Goal: Task Accomplishment & Management: Manage account settings

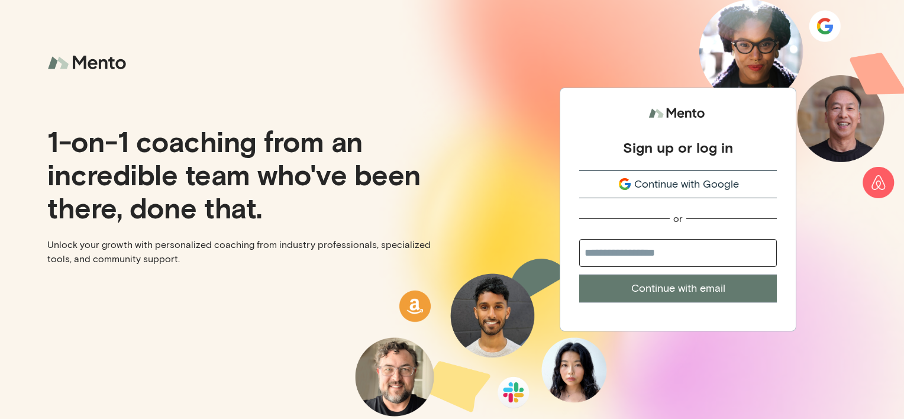
click at [732, 186] on span "Continue with Google" at bounding box center [686, 184] width 105 height 16
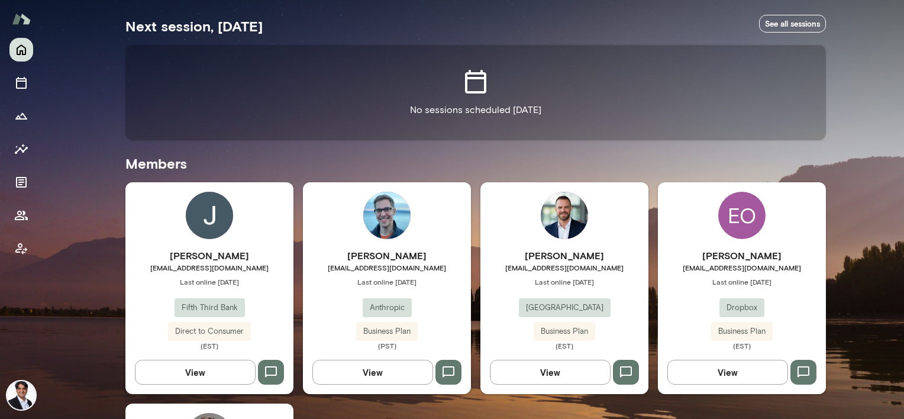
scroll to position [215, 0]
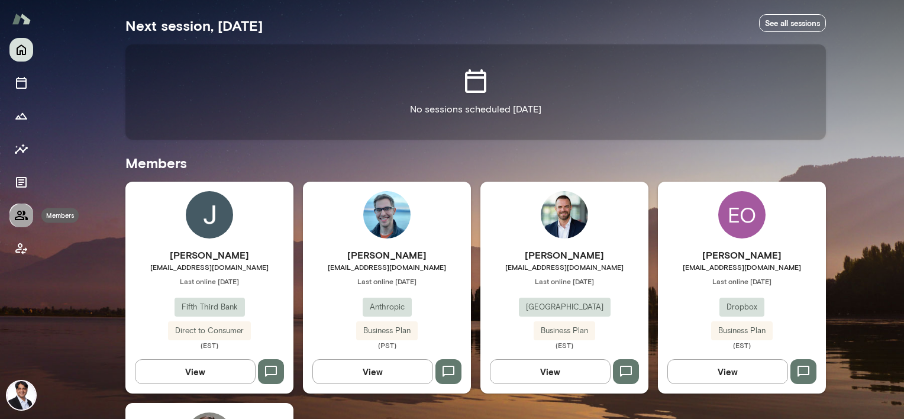
click at [21, 216] on icon "Members" at bounding box center [21, 215] width 13 height 9
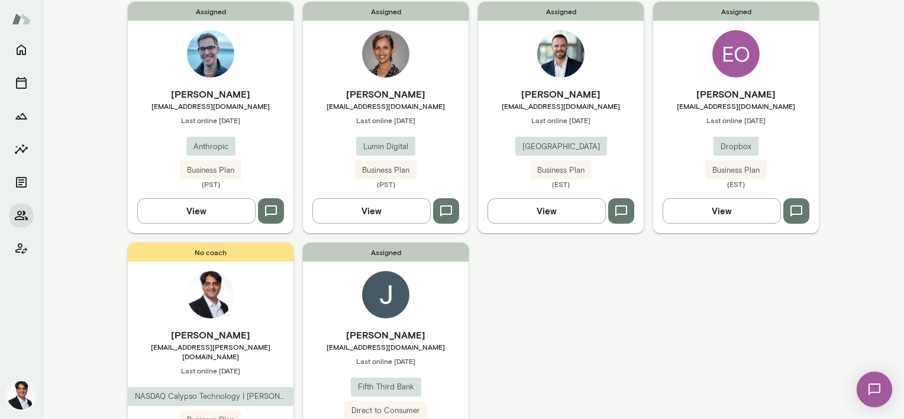
scroll to position [117, 0]
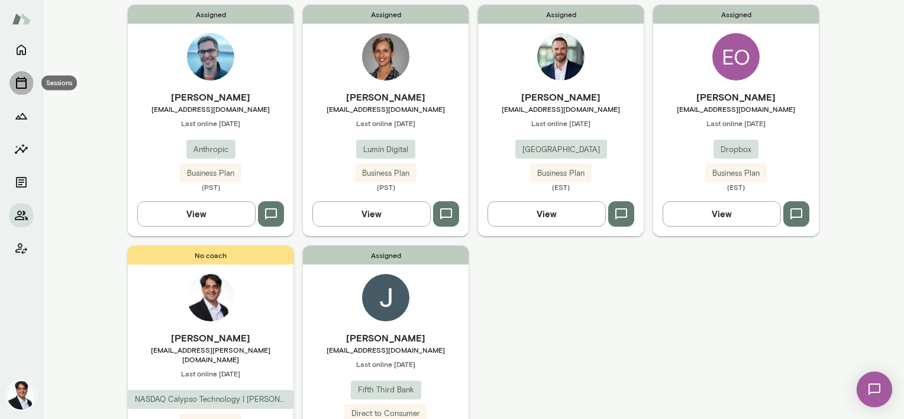
click at [20, 82] on icon "Sessions" at bounding box center [21, 83] width 14 height 14
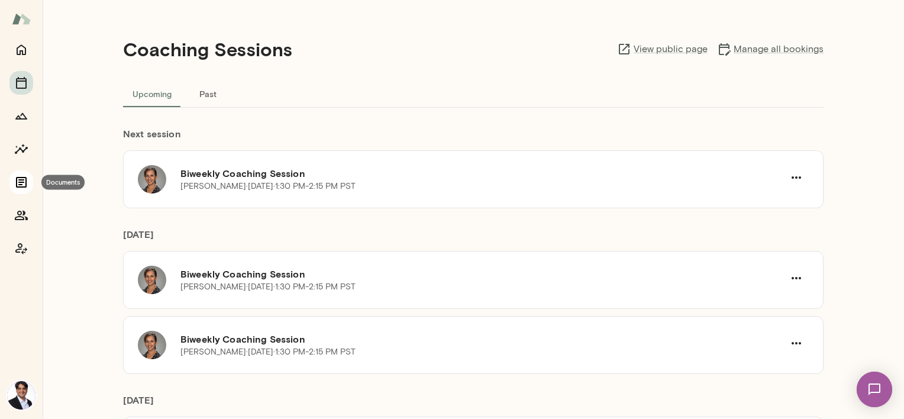
click at [24, 185] on icon "Documents" at bounding box center [21, 182] width 14 height 14
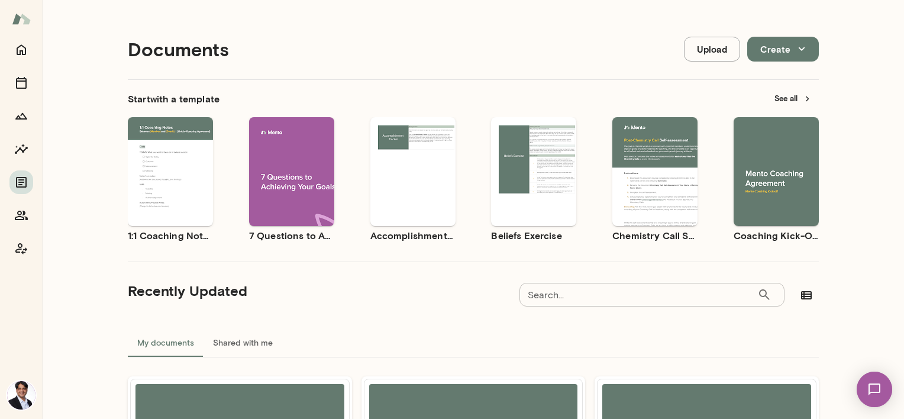
click at [769, 162] on span "Use template" at bounding box center [782, 161] width 43 height 9
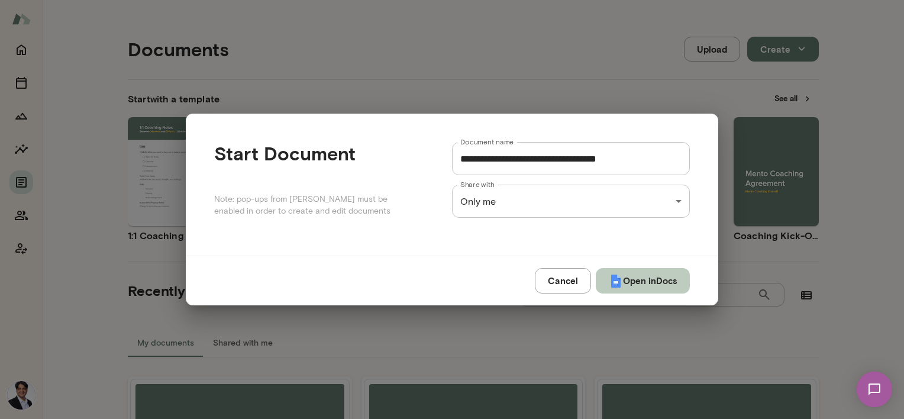
click at [628, 286] on button "Open in Docs" at bounding box center [643, 280] width 94 height 25
click at [568, 0] on div "Documents Upload Create Start with a template See all Use template Preview 1:1 …" at bounding box center [452, 0] width 904 height 0
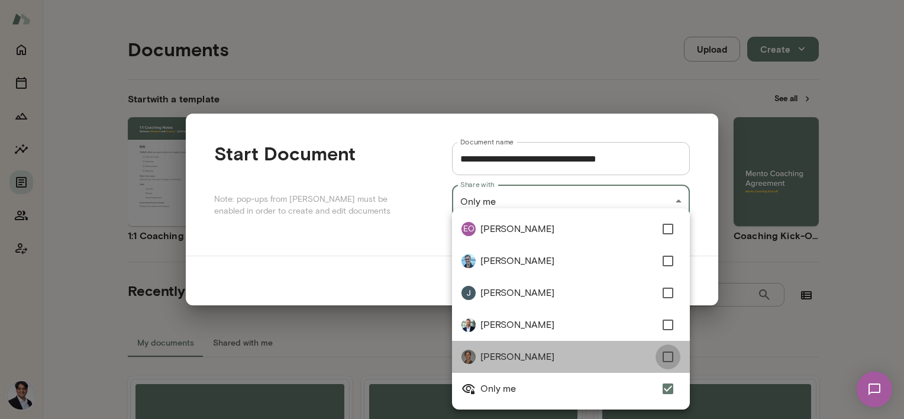
type input "**********"
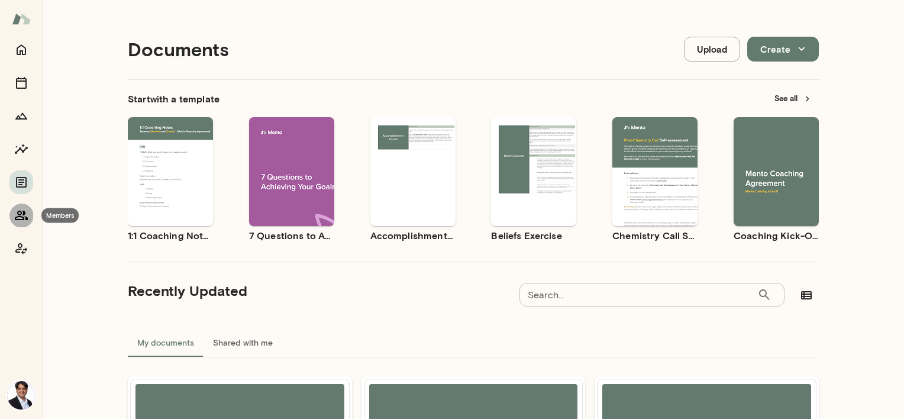
click at [20, 215] on icon "Members" at bounding box center [21, 215] width 13 height 9
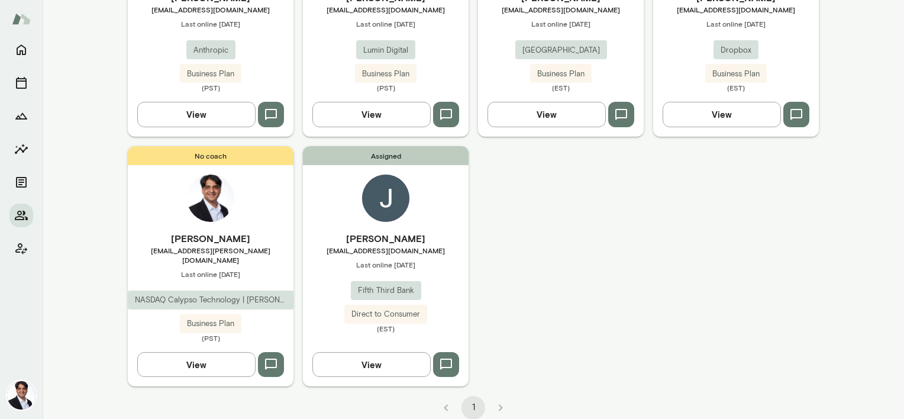
scroll to position [79, 0]
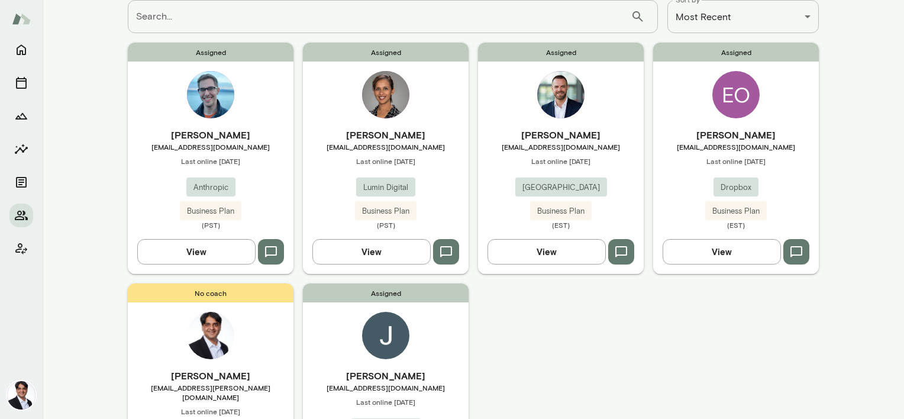
click at [392, 144] on span "[EMAIL_ADDRESS][DOMAIN_NAME]" at bounding box center [386, 146] width 166 height 9
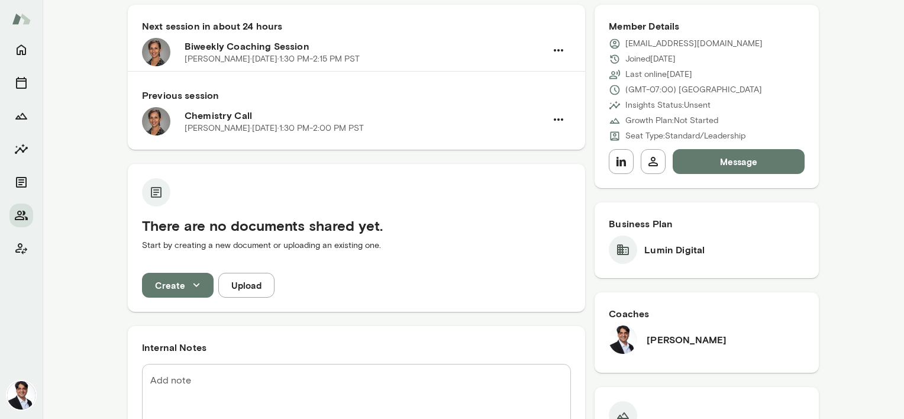
scroll to position [119, 0]
click at [257, 284] on button "Upload" at bounding box center [246, 284] width 56 height 25
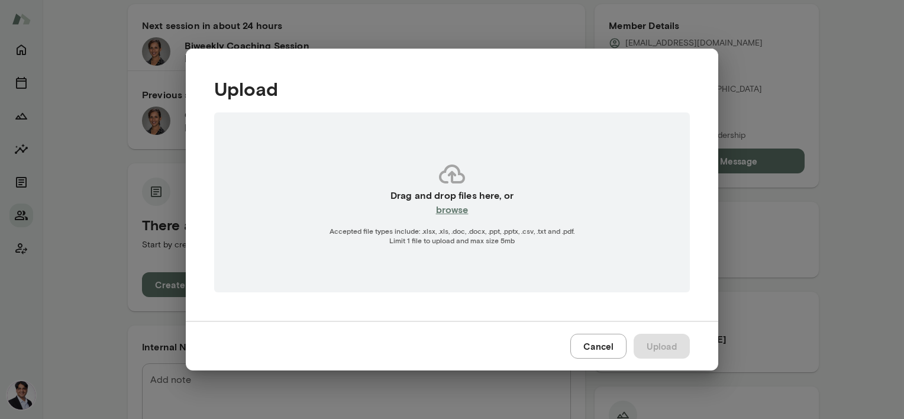
click at [454, 207] on h6 "browse" at bounding box center [452, 209] width 33 height 14
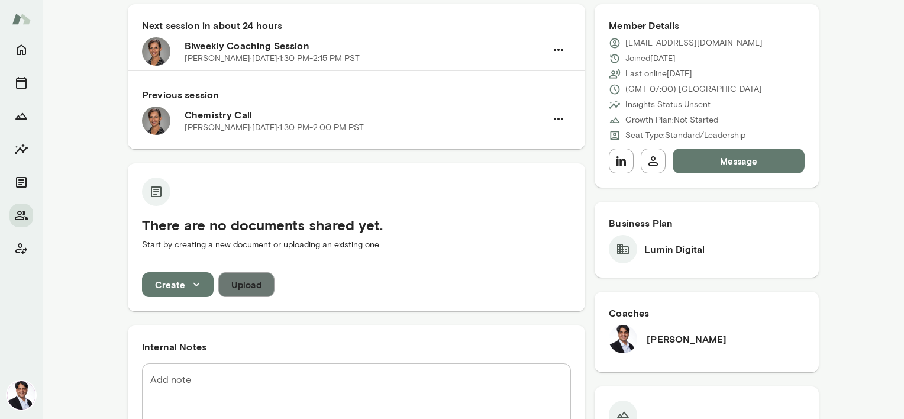
click at [244, 274] on button "Upload" at bounding box center [246, 284] width 56 height 25
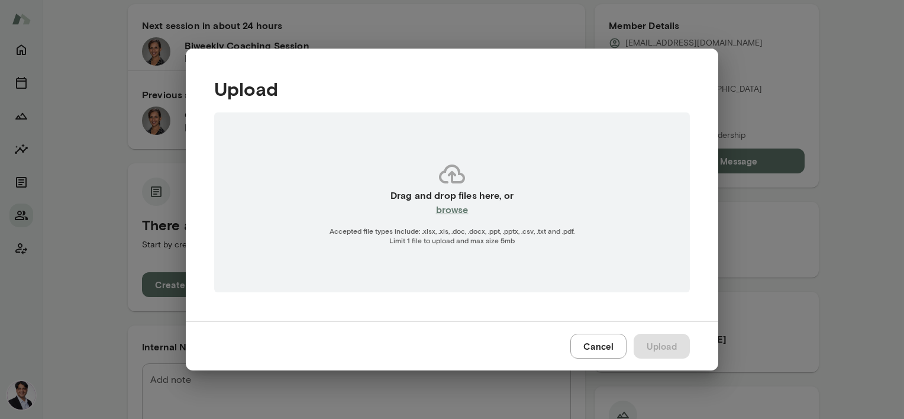
click at [452, 214] on h6 "browse" at bounding box center [452, 209] width 33 height 14
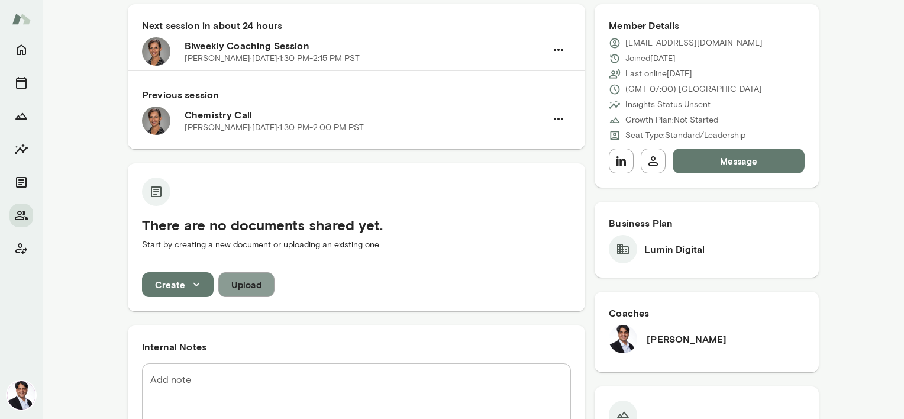
click at [251, 279] on button "Upload" at bounding box center [246, 284] width 56 height 25
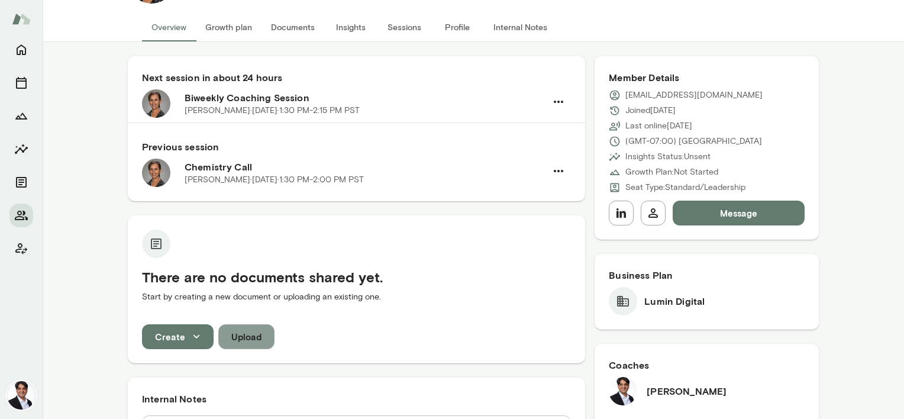
scroll to position [0, 0]
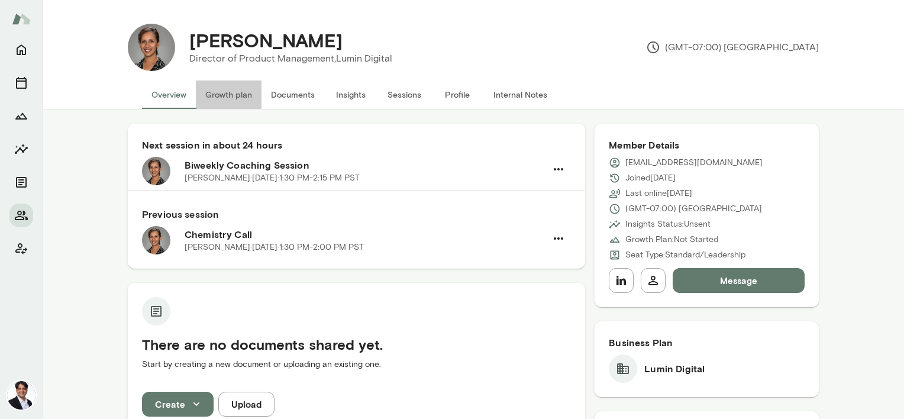
click at [235, 96] on button "Growth plan" at bounding box center [229, 94] width 66 height 28
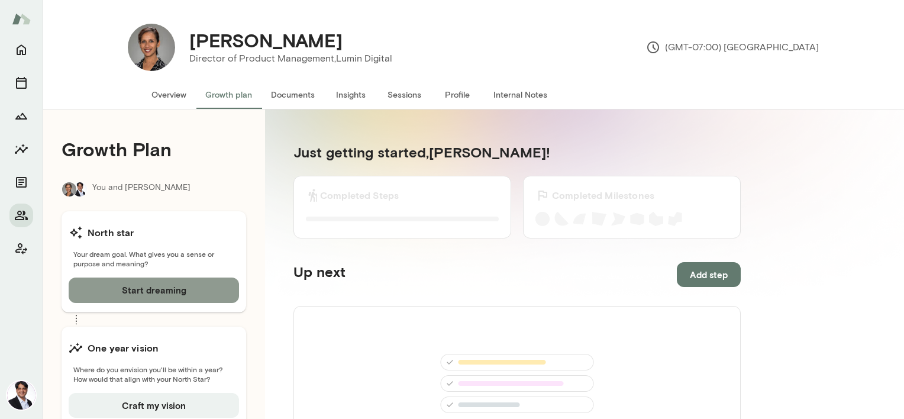
click at [137, 293] on button "Start dreaming" at bounding box center [154, 289] width 170 height 25
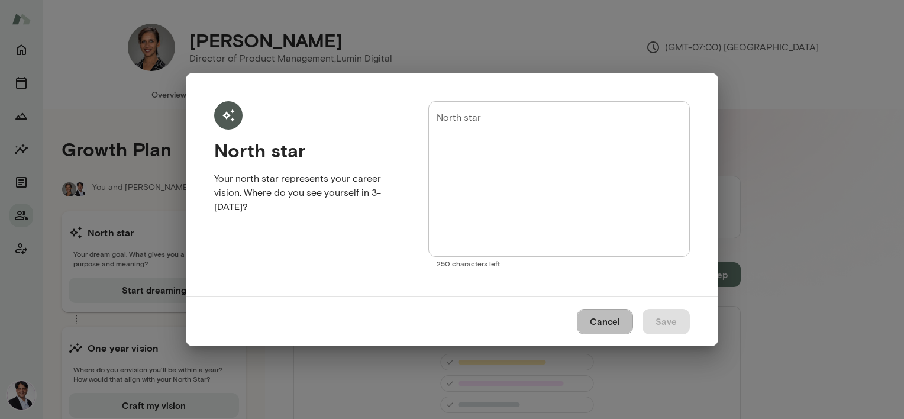
click at [588, 314] on button "Cancel" at bounding box center [605, 321] width 56 height 25
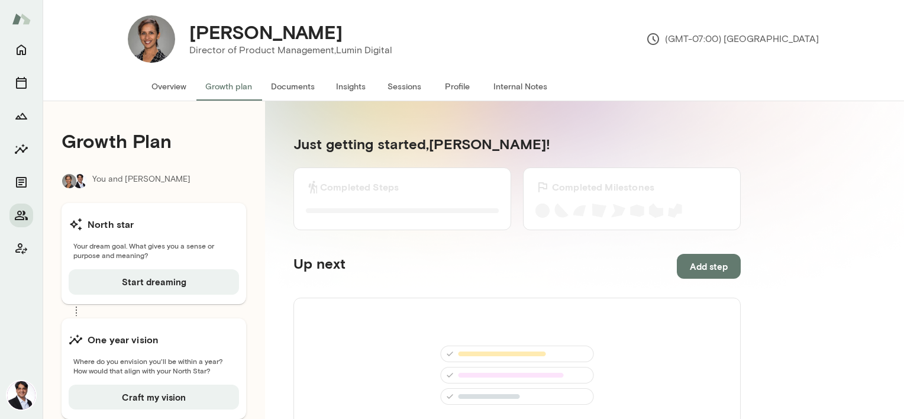
scroll to position [5, 0]
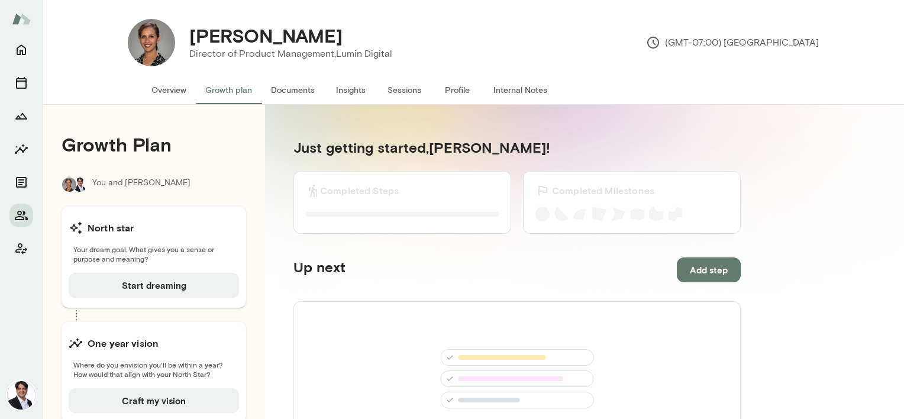
click at [452, 84] on button "Profile" at bounding box center [457, 90] width 53 height 28
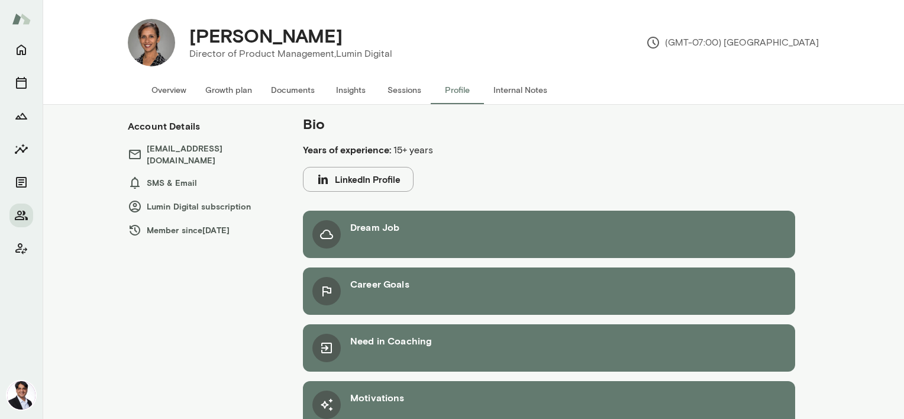
click at [415, 86] on button "Sessions" at bounding box center [403, 90] width 53 height 28
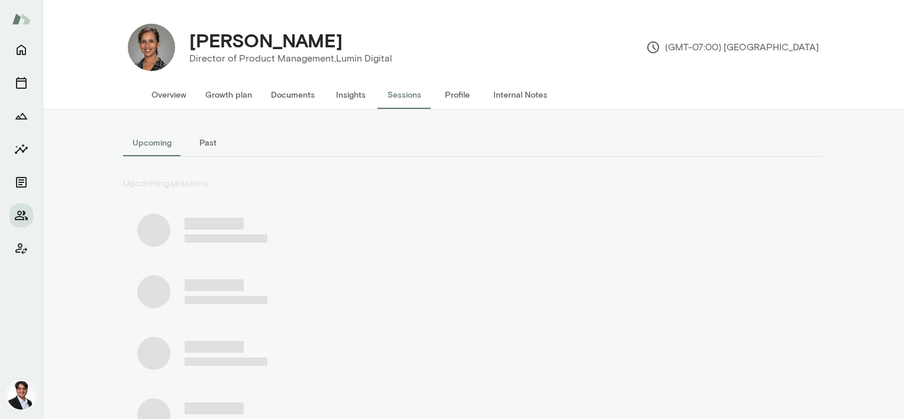
click at [357, 88] on button "Insights" at bounding box center [350, 94] width 53 height 28
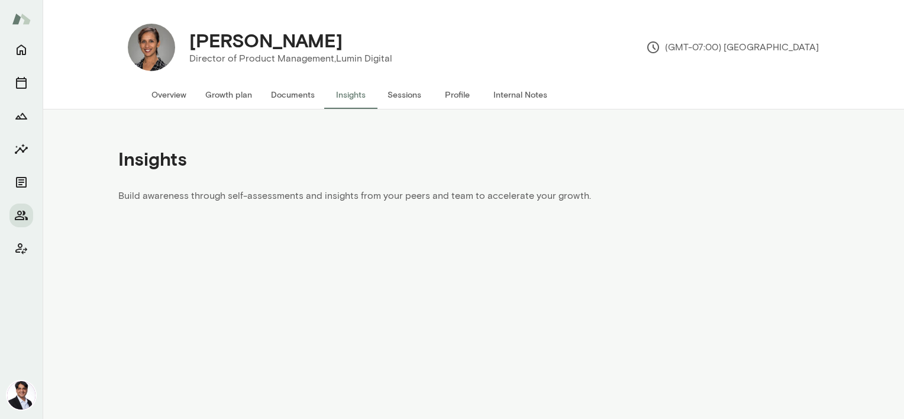
click at [352, 94] on button "Insights" at bounding box center [350, 94] width 53 height 28
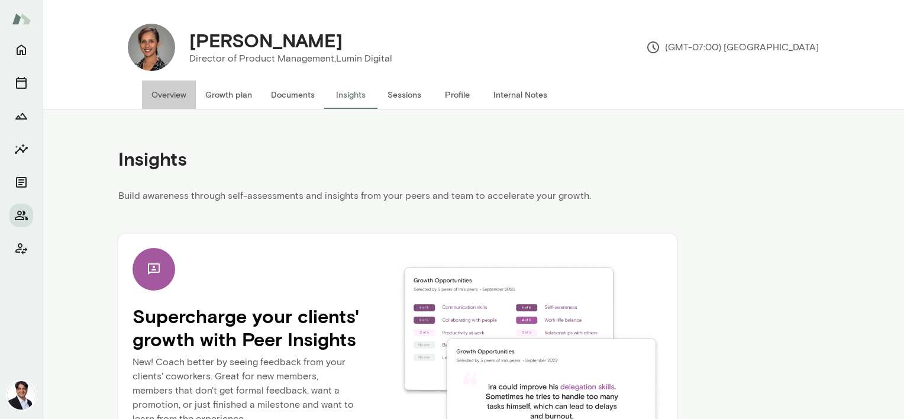
click at [182, 94] on button "Overview" at bounding box center [169, 94] width 54 height 28
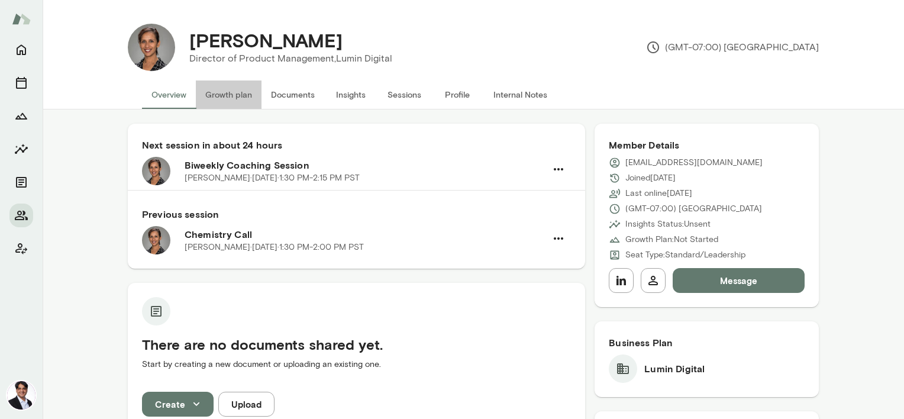
click at [207, 95] on button "Growth plan" at bounding box center [229, 94] width 66 height 28
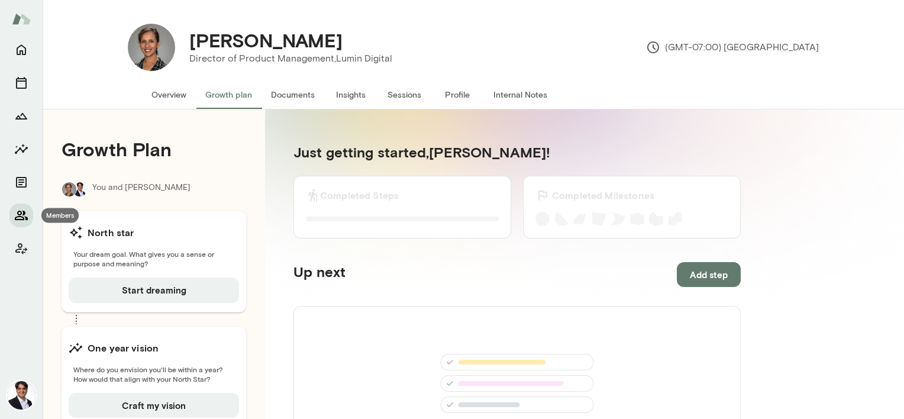
click at [21, 211] on icon "Members" at bounding box center [21, 215] width 14 height 14
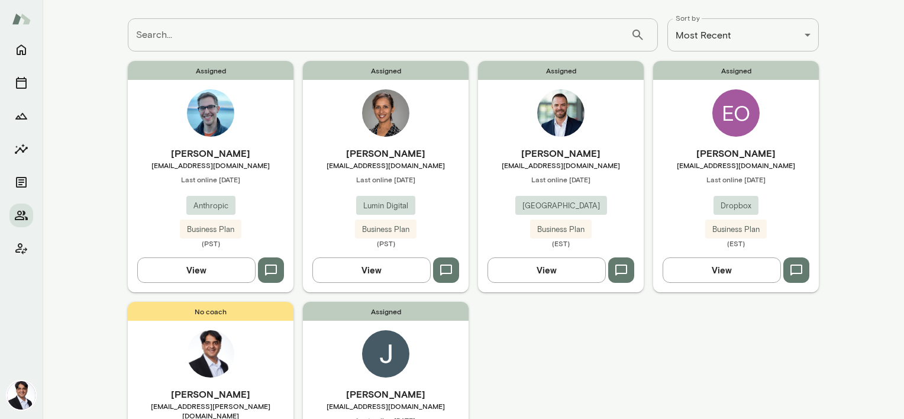
scroll to position [60, 0]
click at [574, 128] on img at bounding box center [560, 113] width 47 height 47
